Goal: Task Accomplishment & Management: Use online tool/utility

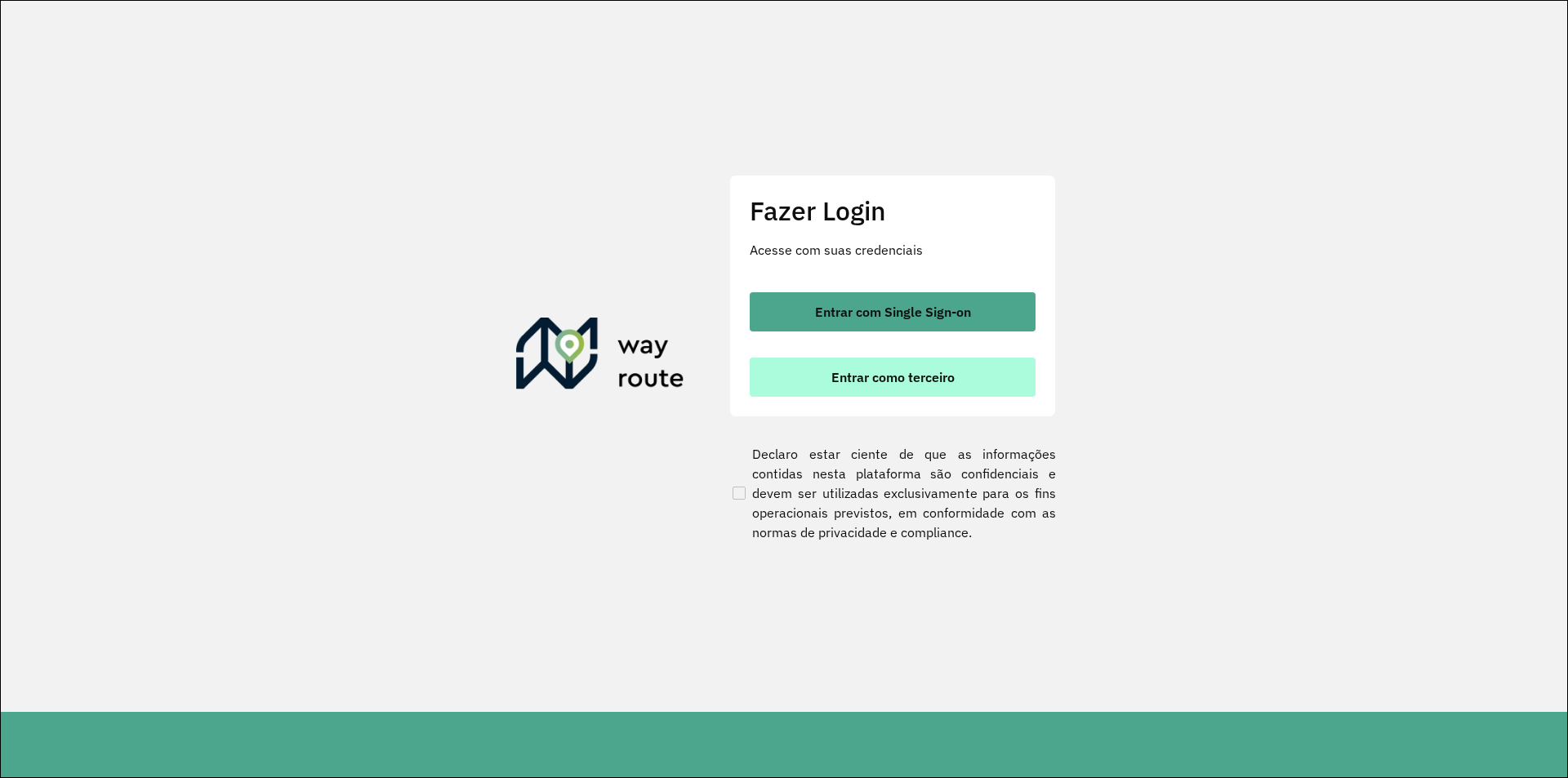
click at [863, 359] on button "Entrar como terceiro" at bounding box center [893, 377] width 286 height 39
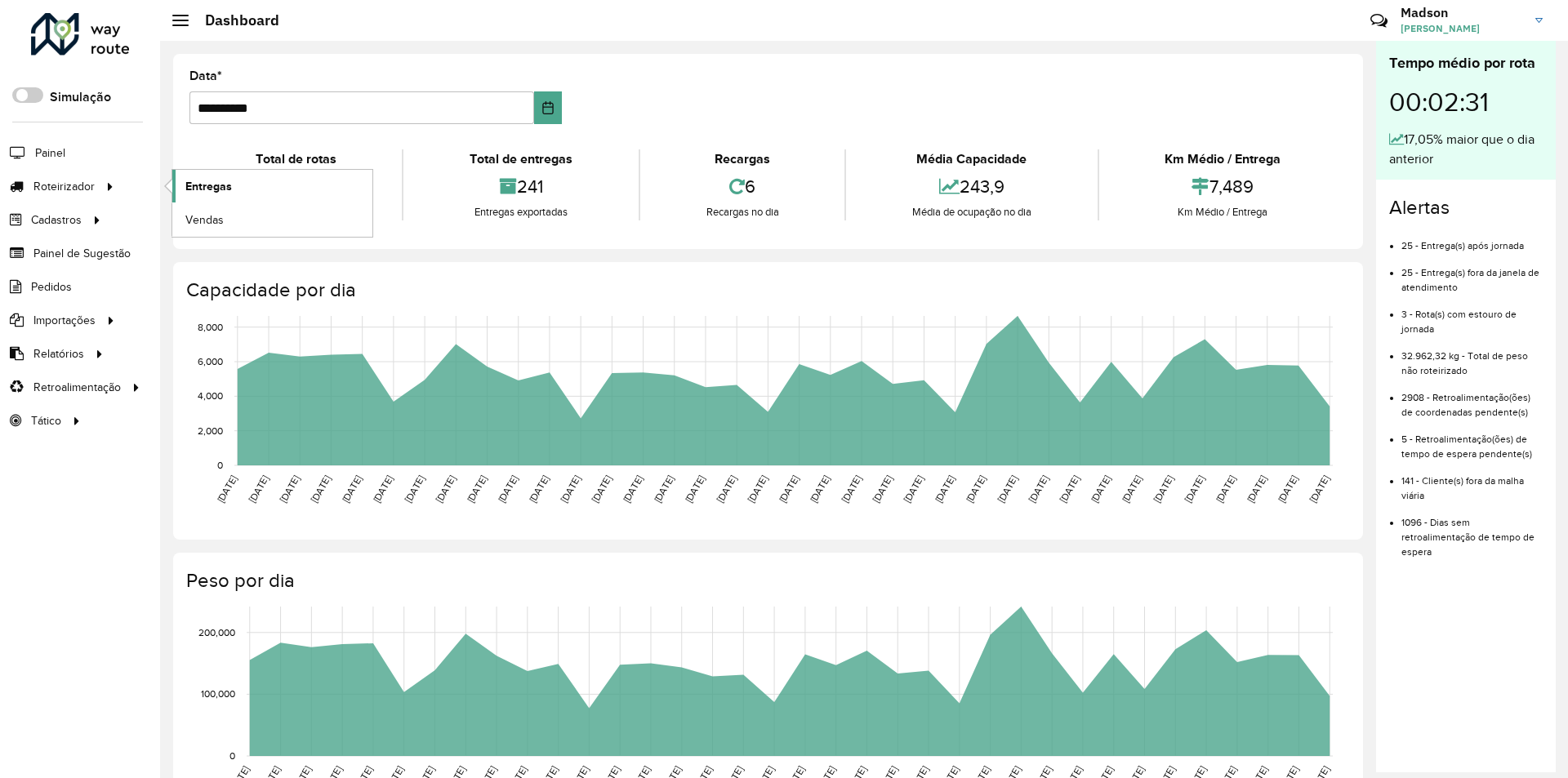
click at [237, 176] on link "Entregas" at bounding box center [272, 187] width 200 height 33
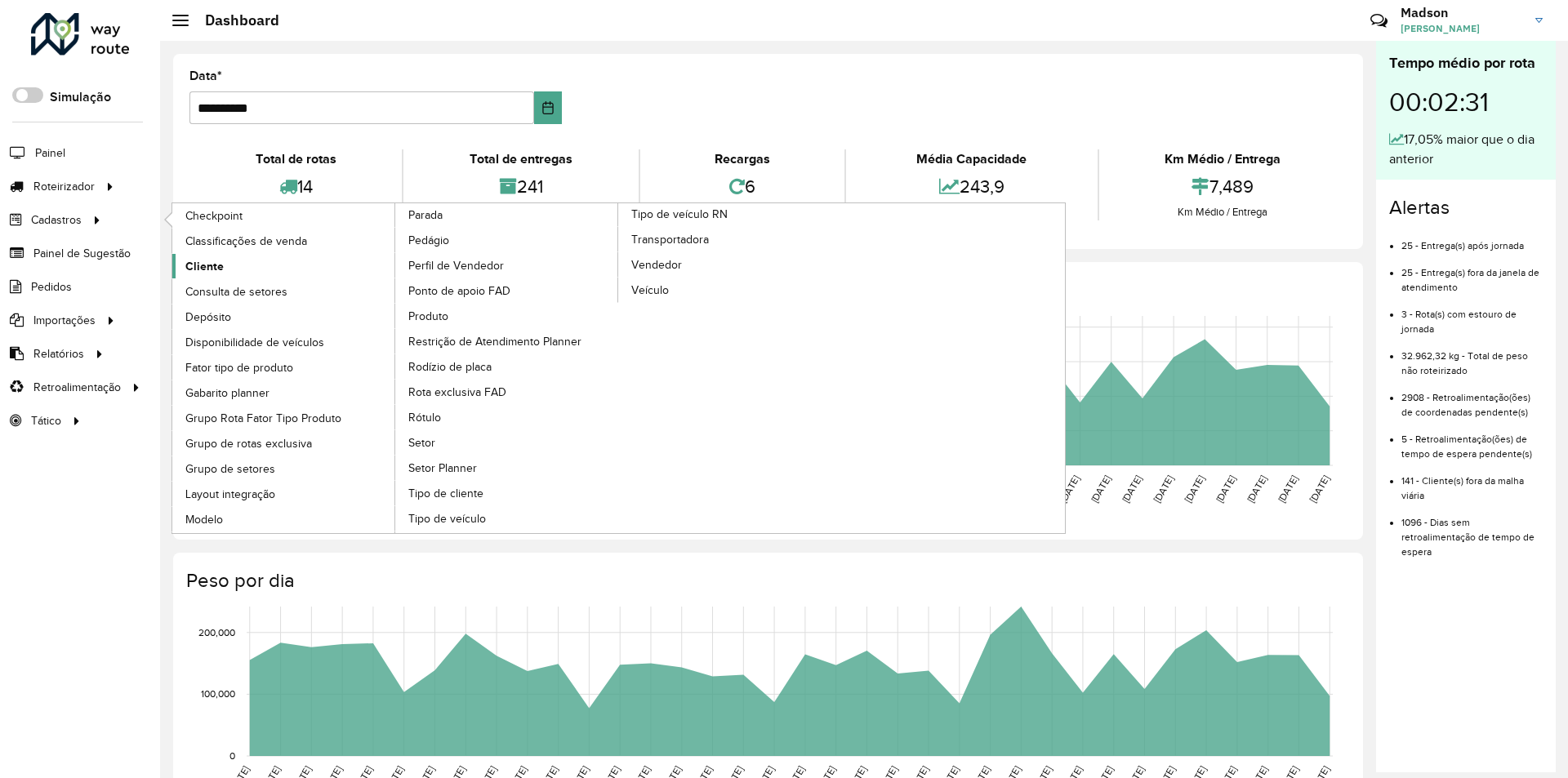
click at [207, 261] on span "Cliente" at bounding box center [204, 266] width 38 height 18
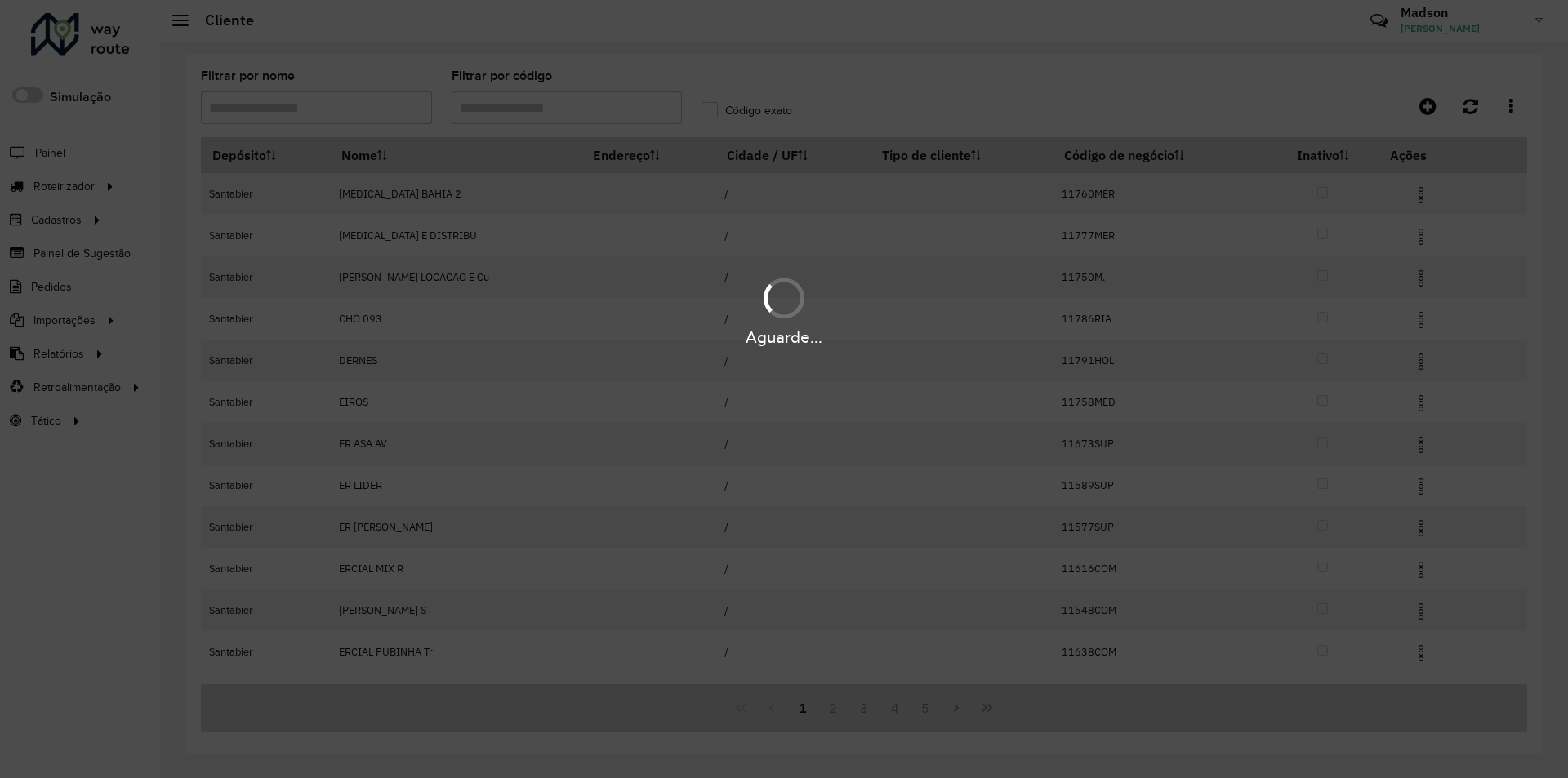
click at [492, 110] on div "Aguarde..." at bounding box center [784, 389] width 1568 height 778
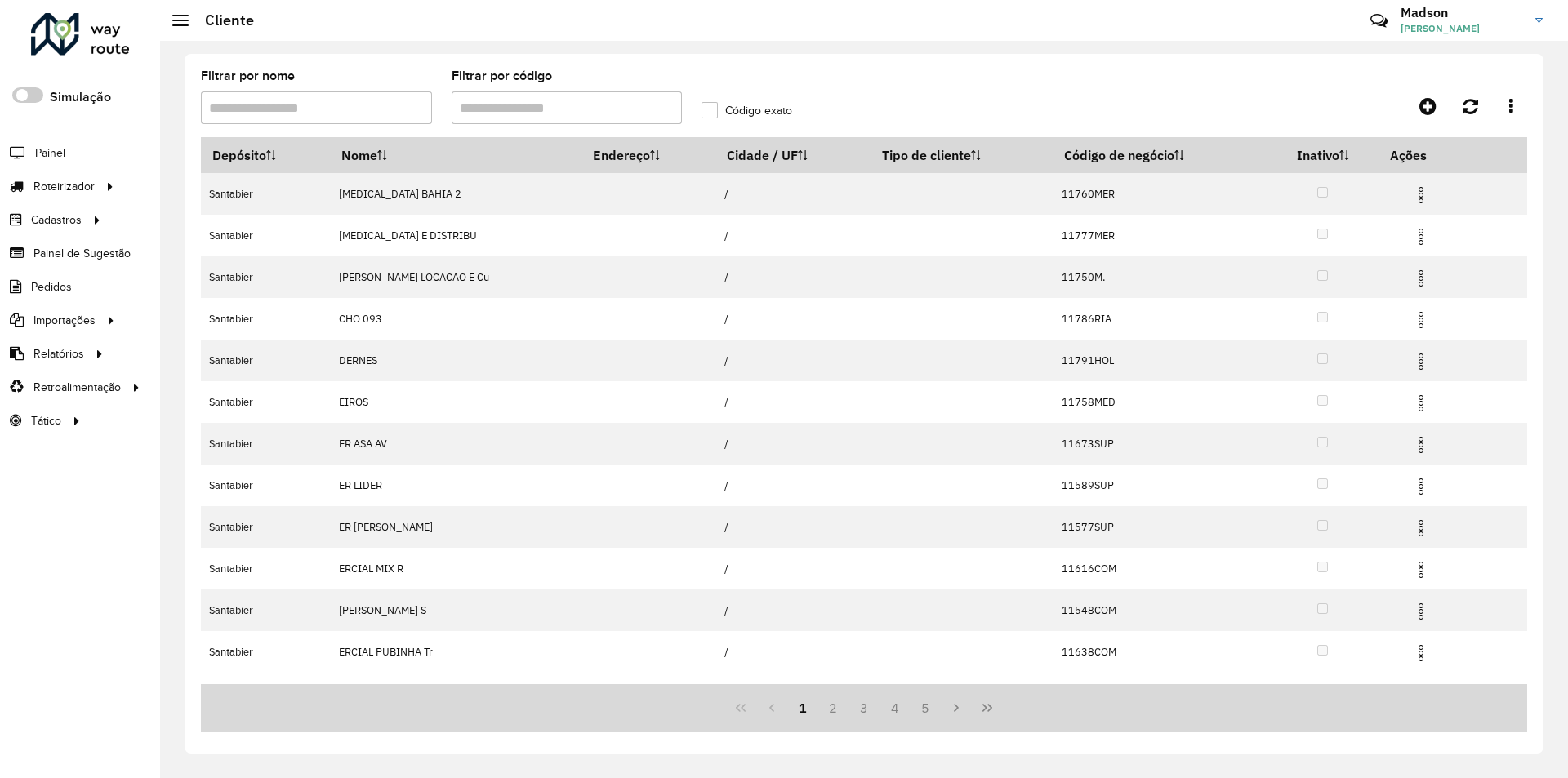
click at [492, 110] on input "Filtrar por código" at bounding box center [567, 108] width 232 height 33
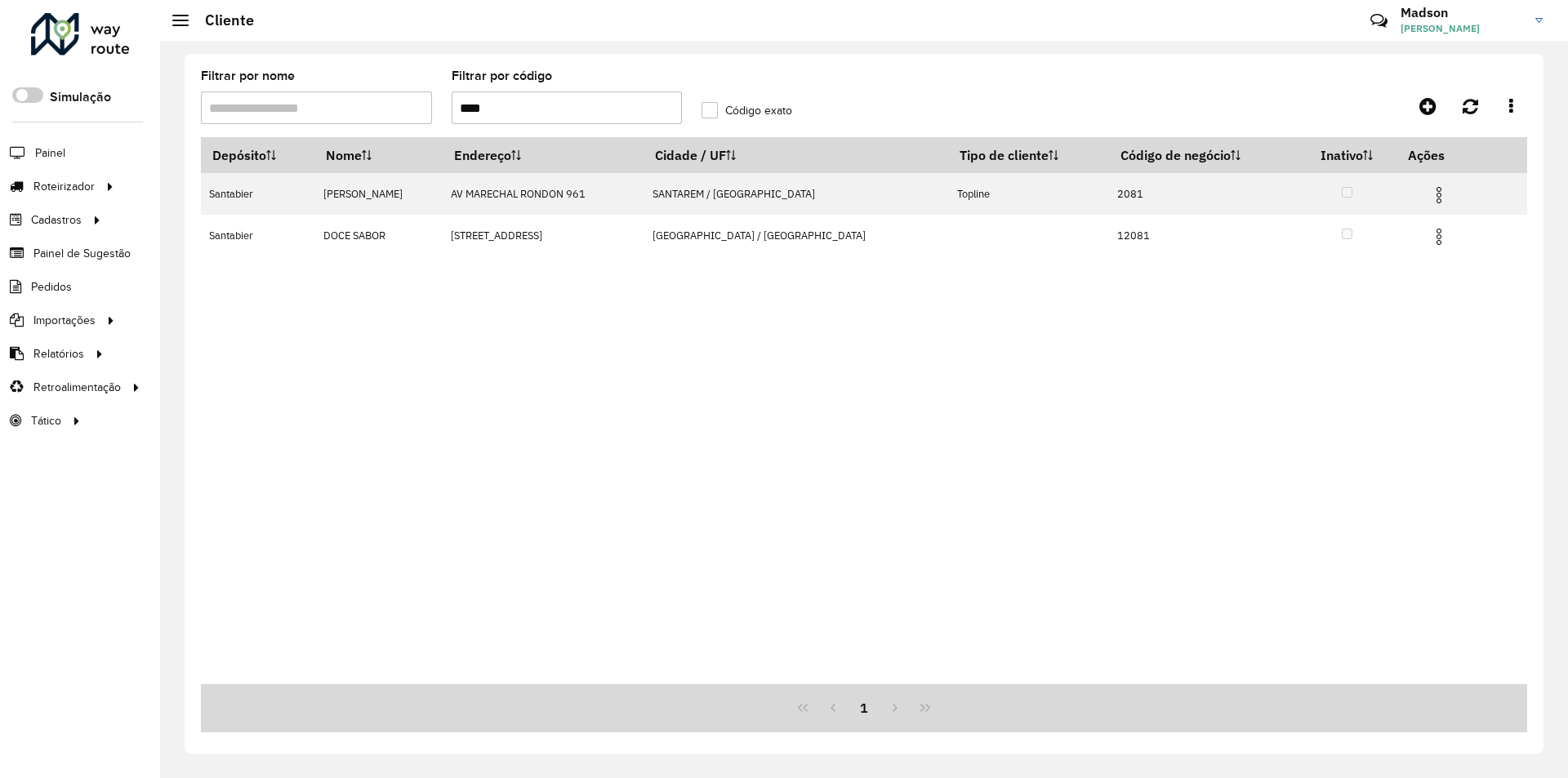
type input "****"
click at [826, 389] on div "Depósito Nome Endereço Cidade / UF Tipo de cliente Código de negócio Inativo Aç…" at bounding box center [865, 410] width 1327 height 548
drag, startPoint x: 539, startPoint y: 102, endPoint x: 304, endPoint y: 170, distance: 244.6
click at [304, 170] on hb-list-container "Filtrar por nome Filtrar por código **** Código exato Depósito Nome Endereço Ci…" at bounding box center [865, 401] width 1327 height 662
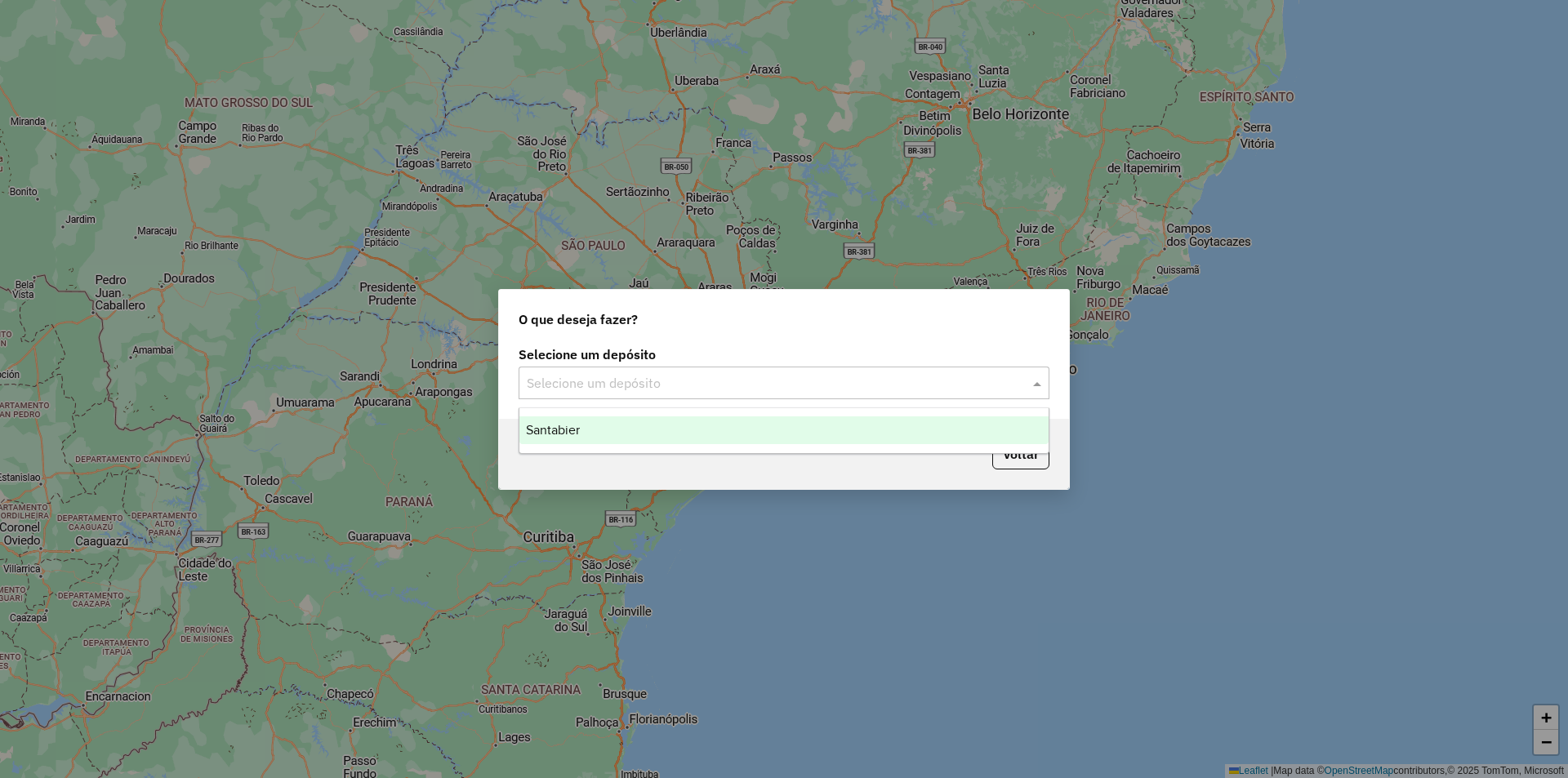
click at [665, 389] on input "text" at bounding box center [767, 384] width 481 height 19
click at [659, 428] on div "Santabier" at bounding box center [784, 430] width 529 height 28
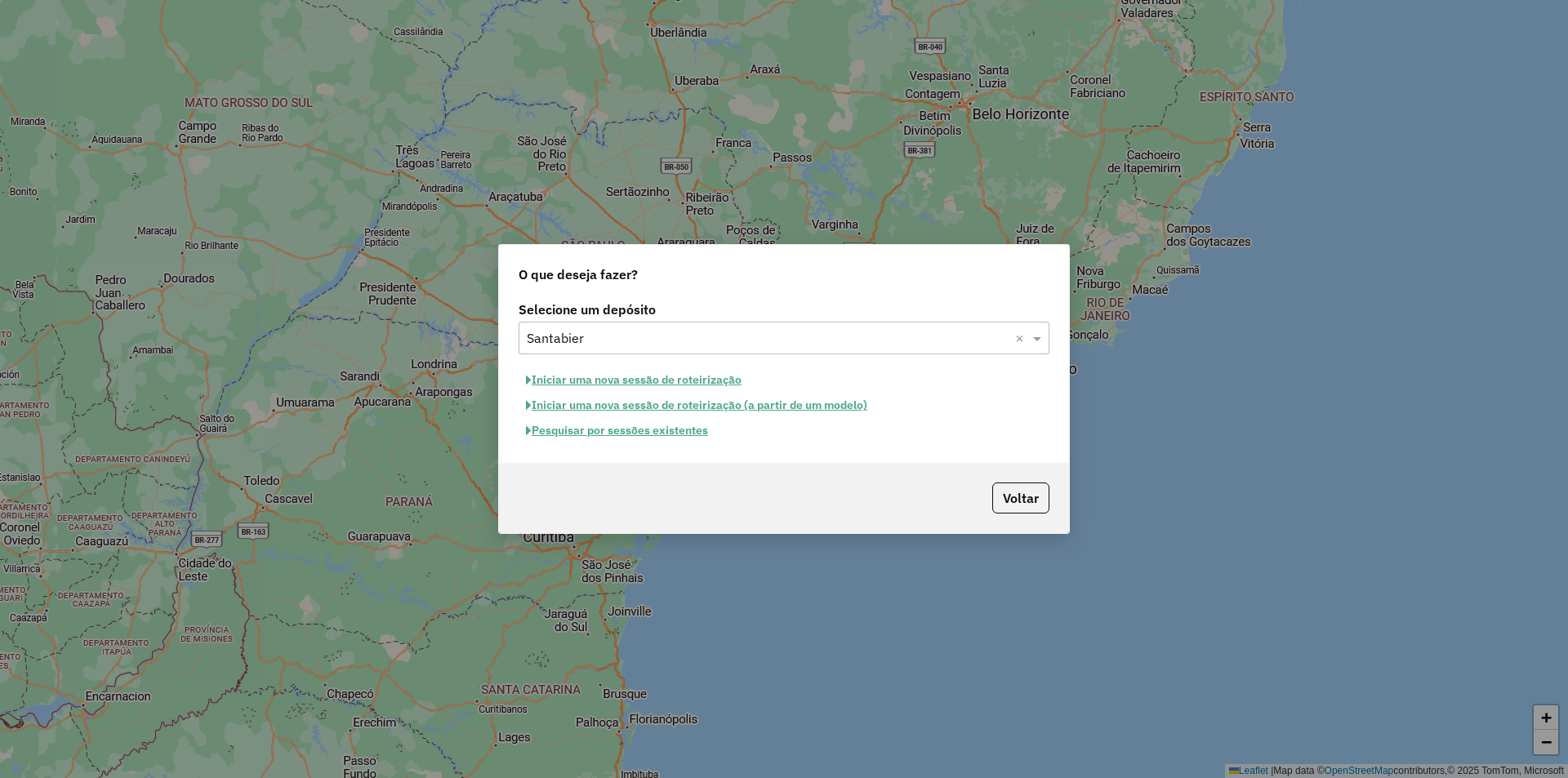
click at [624, 425] on button "Pesquisar por sessões existentes" at bounding box center [617, 431] width 196 height 25
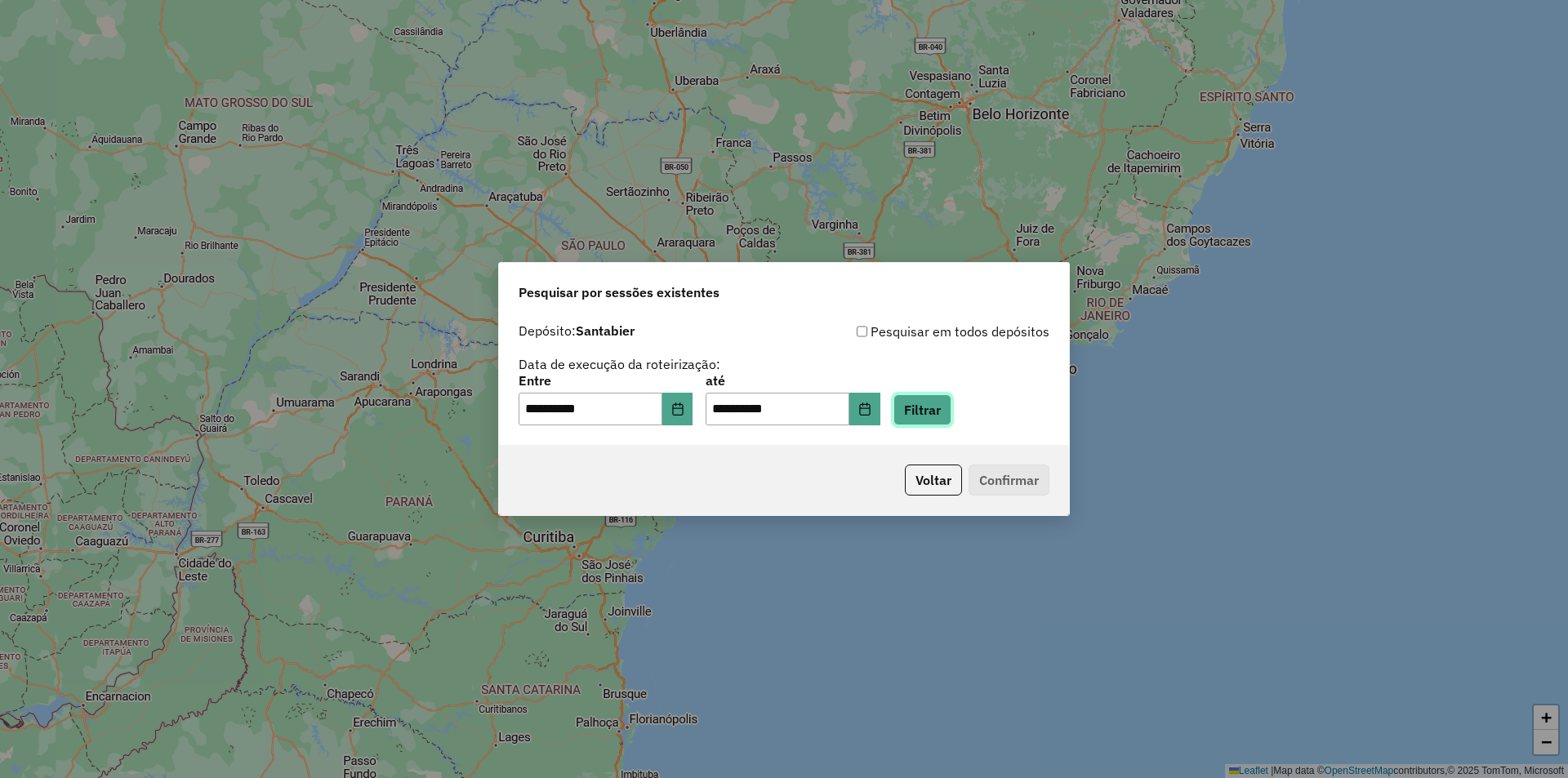
drag, startPoint x: 923, startPoint y: 404, endPoint x: 960, endPoint y: 401, distance: 37.1
click at [924, 404] on button "Filtrar" at bounding box center [923, 410] width 58 height 31
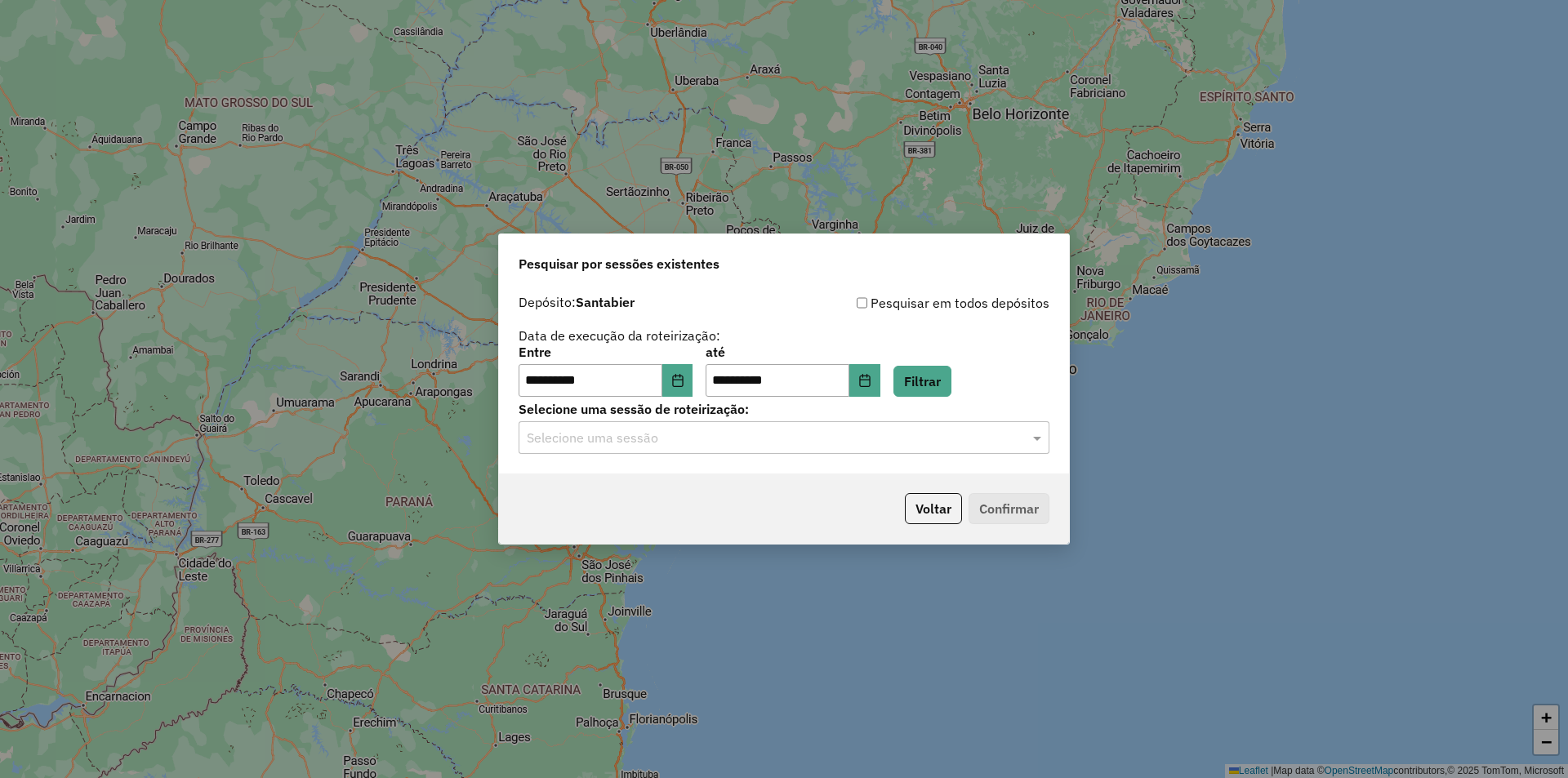
click at [803, 436] on input "text" at bounding box center [767, 439] width 481 height 19
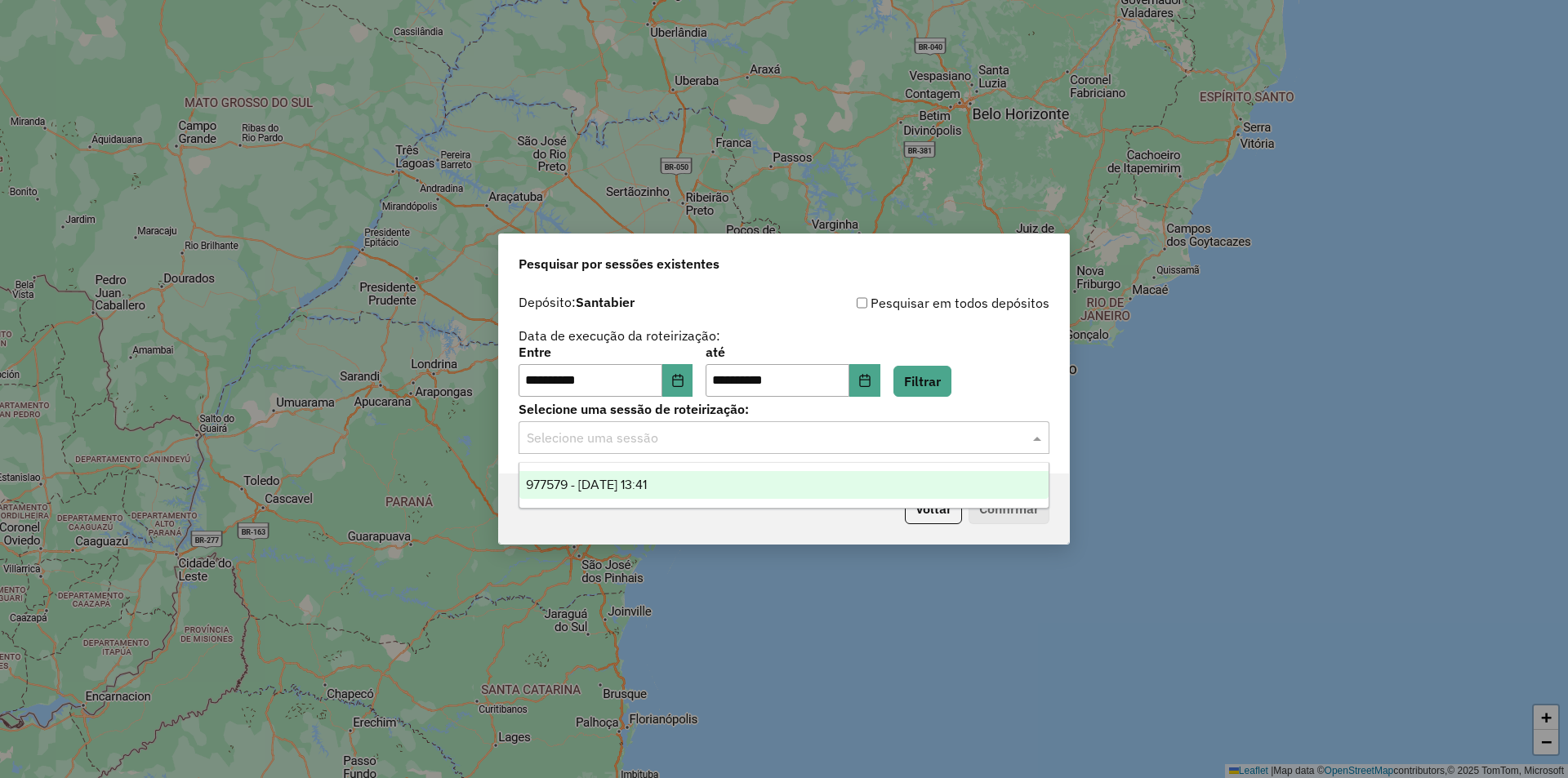
click at [641, 482] on span "977579 - 11/08/2025 13:41" at bounding box center [587, 484] width 121 height 14
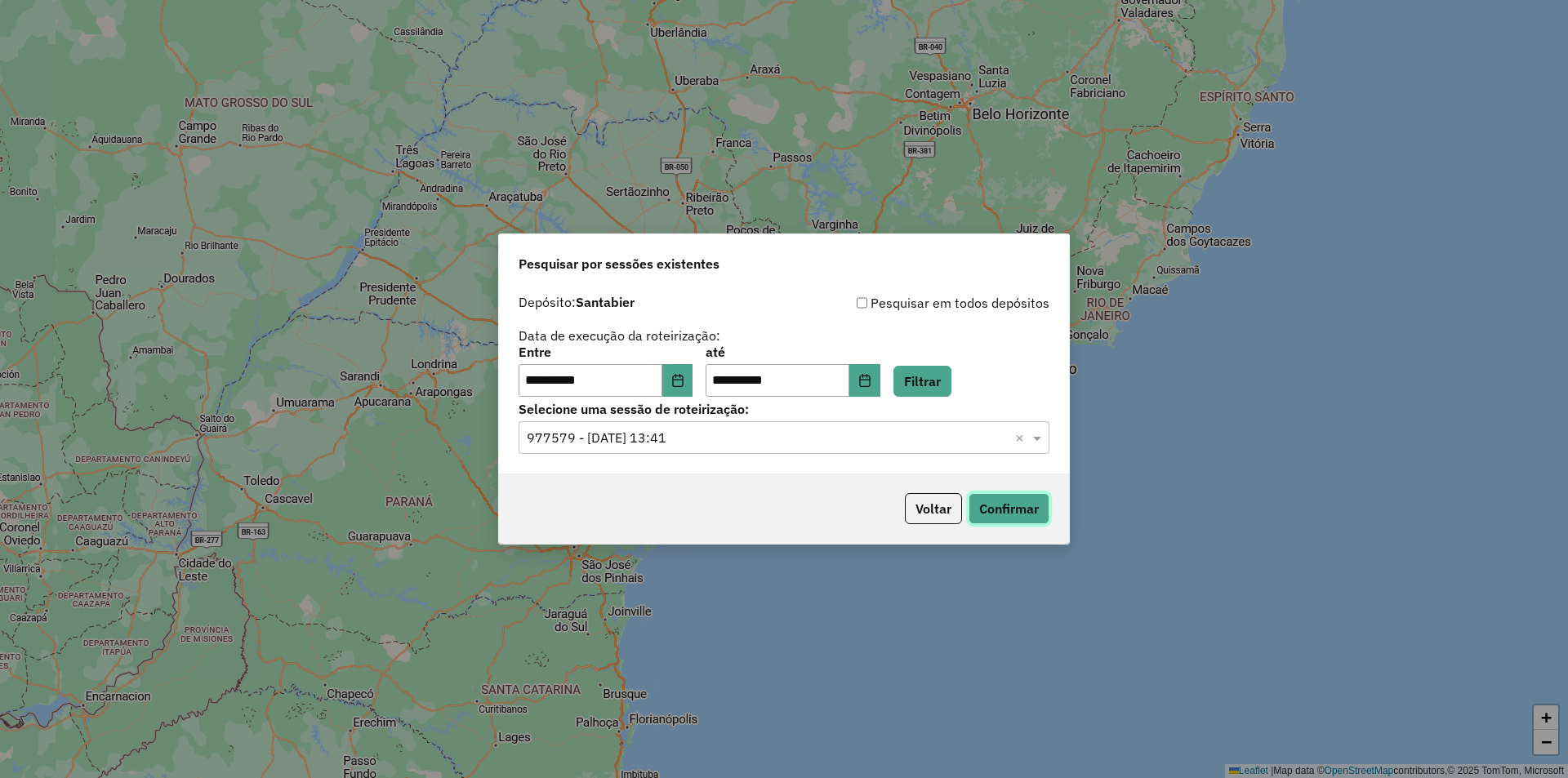
click at [995, 505] on button "Confirmar" at bounding box center [1009, 509] width 81 height 31
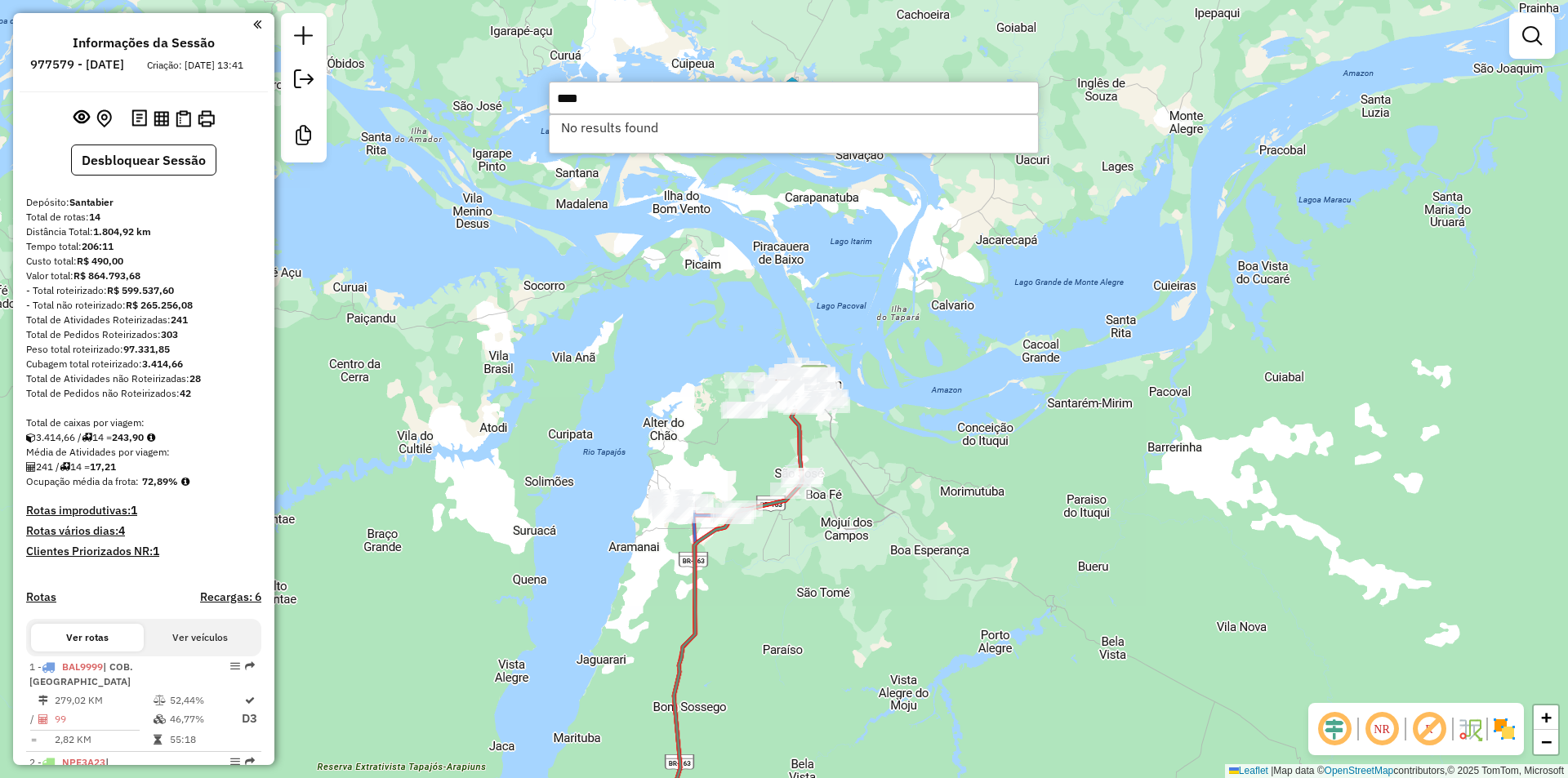
type input "****"
